Goal: Information Seeking & Learning: Learn about a topic

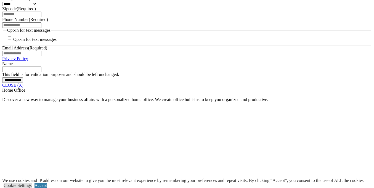
scroll to position [422, 0]
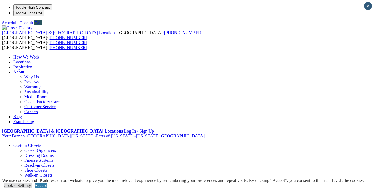
click at [31, 60] on link "Locations" at bounding box center [21, 62] width 17 height 5
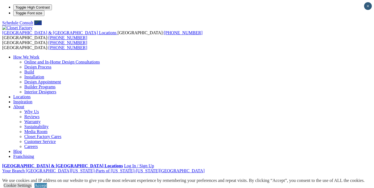
click at [32, 99] on link "Inspiration" at bounding box center [22, 101] width 19 height 5
